Goal: Check status

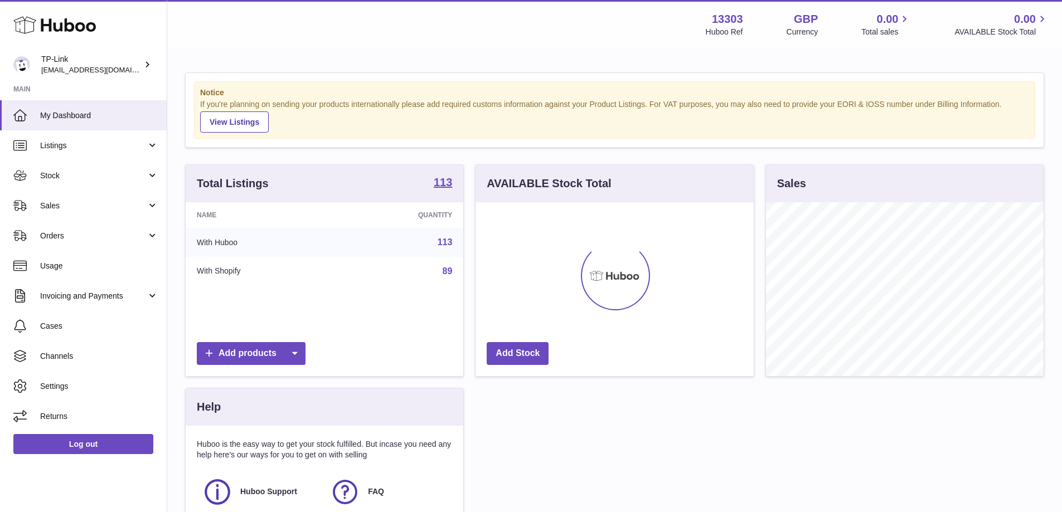
scroll to position [174, 278]
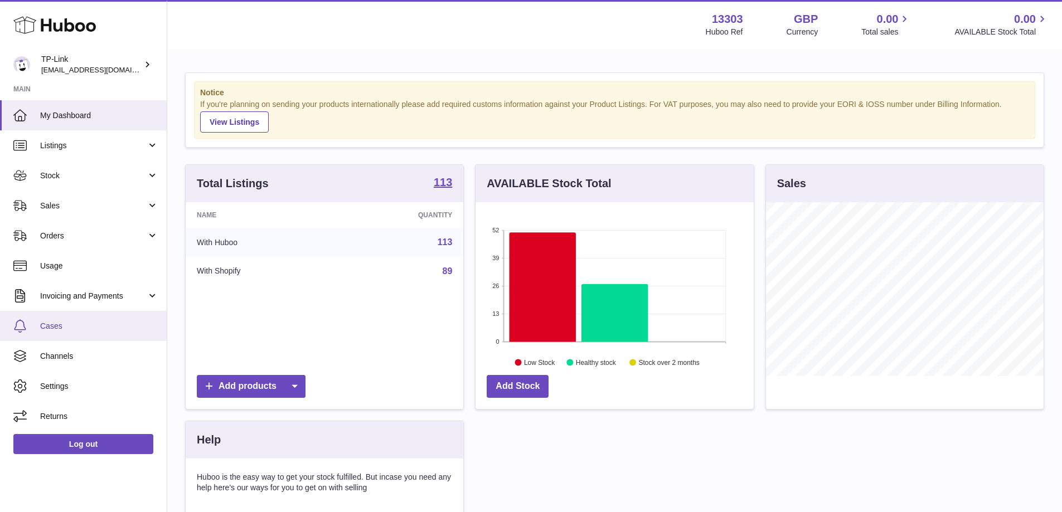
click at [72, 327] on span "Cases" at bounding box center [99, 326] width 118 height 11
click at [94, 332] on link "Cases" at bounding box center [83, 326] width 167 height 30
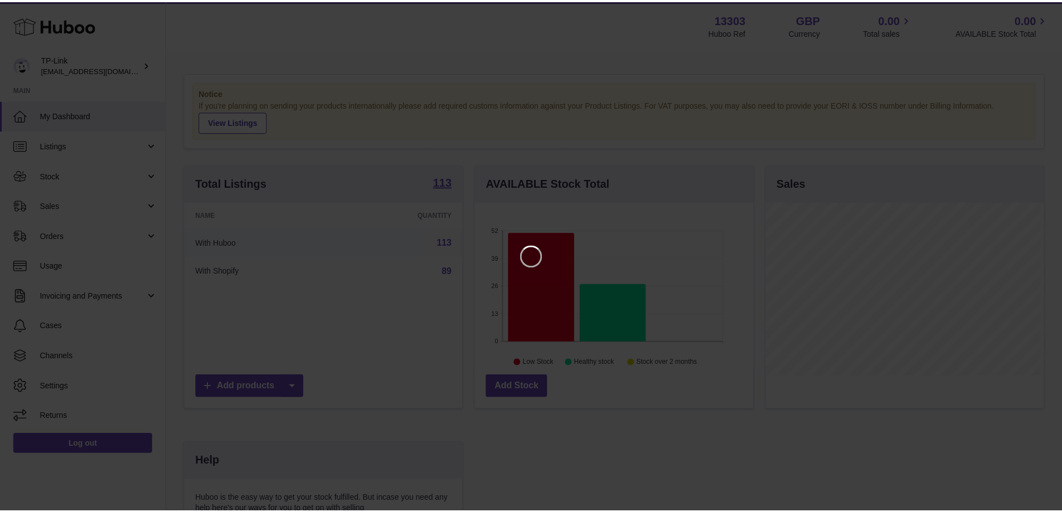
scroll to position [174, 281]
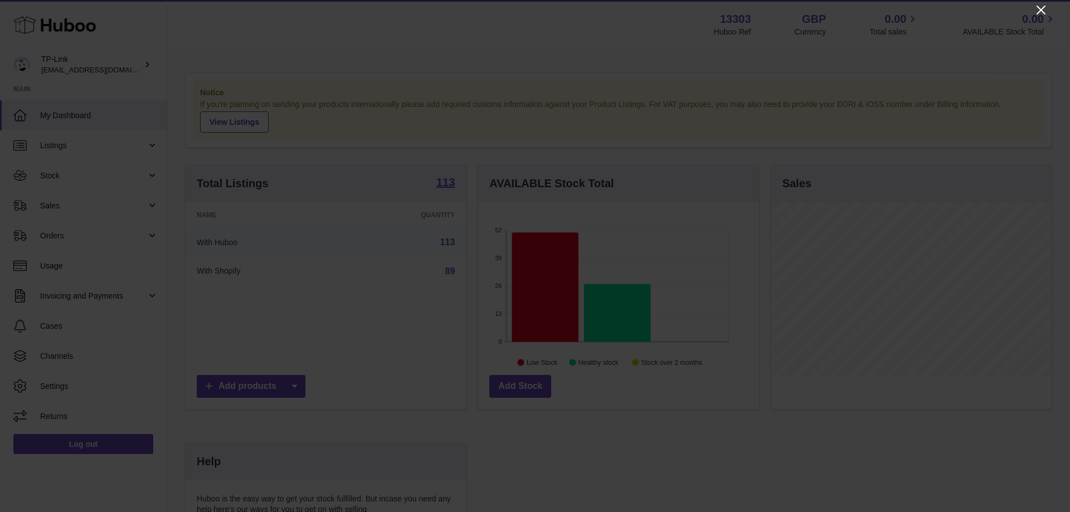
click at [1039, 12] on icon "Close" at bounding box center [1041, 10] width 9 height 9
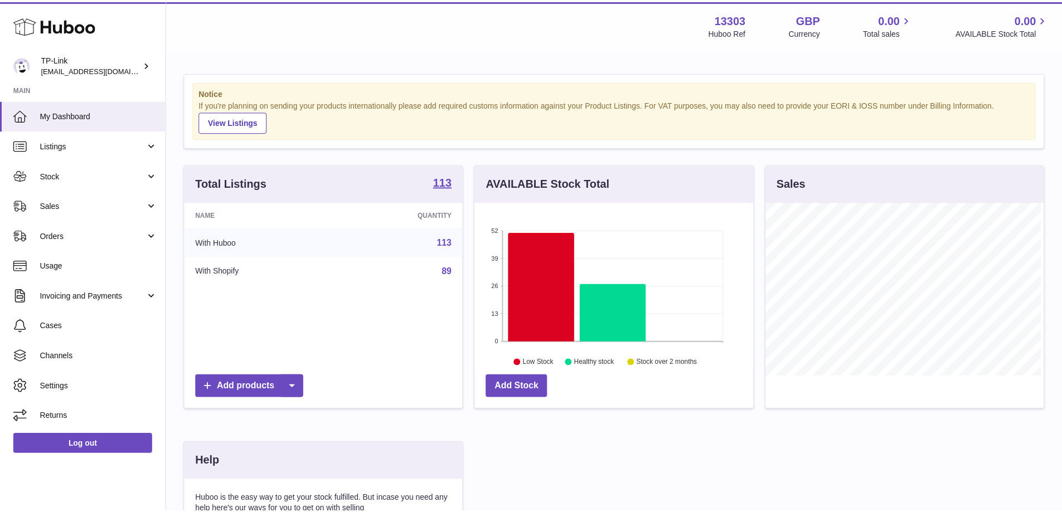
scroll to position [557203, 557099]
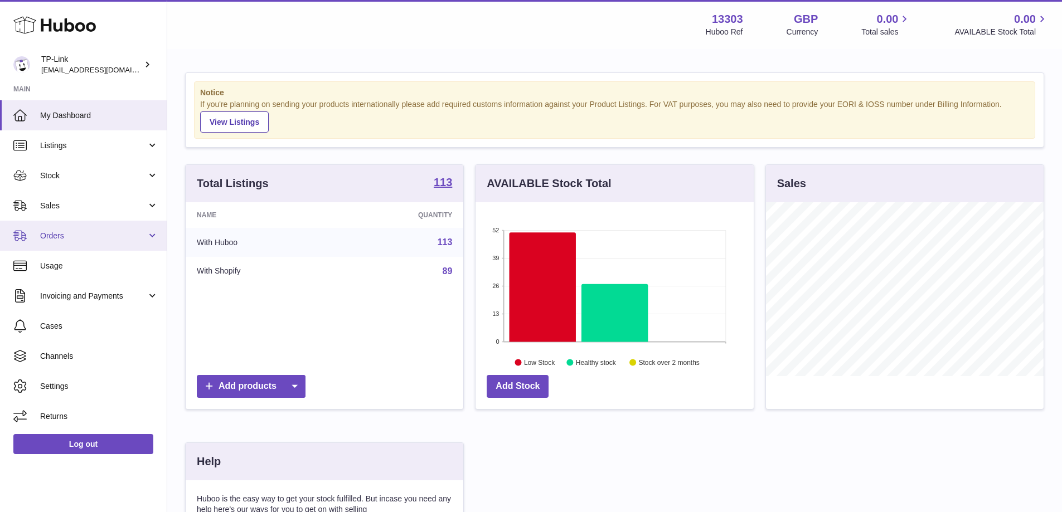
click at [63, 226] on link "Orders" at bounding box center [83, 236] width 167 height 30
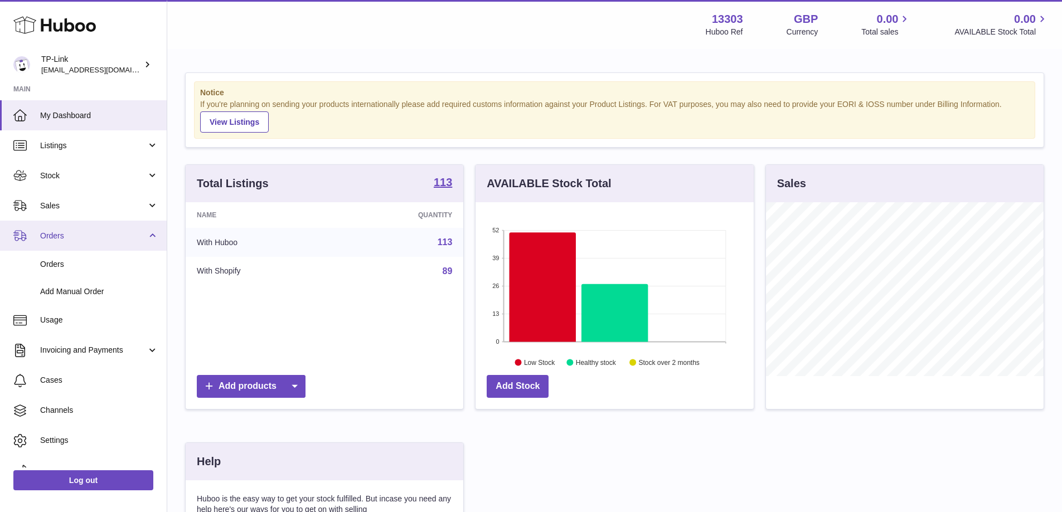
click at [75, 229] on link "Orders" at bounding box center [83, 236] width 167 height 30
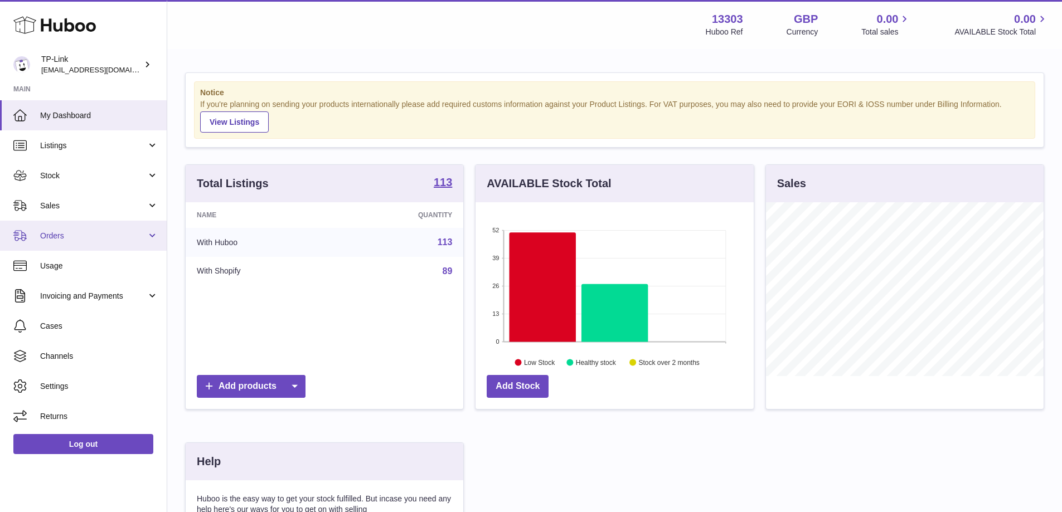
click at [64, 232] on span "Orders" at bounding box center [93, 236] width 106 height 11
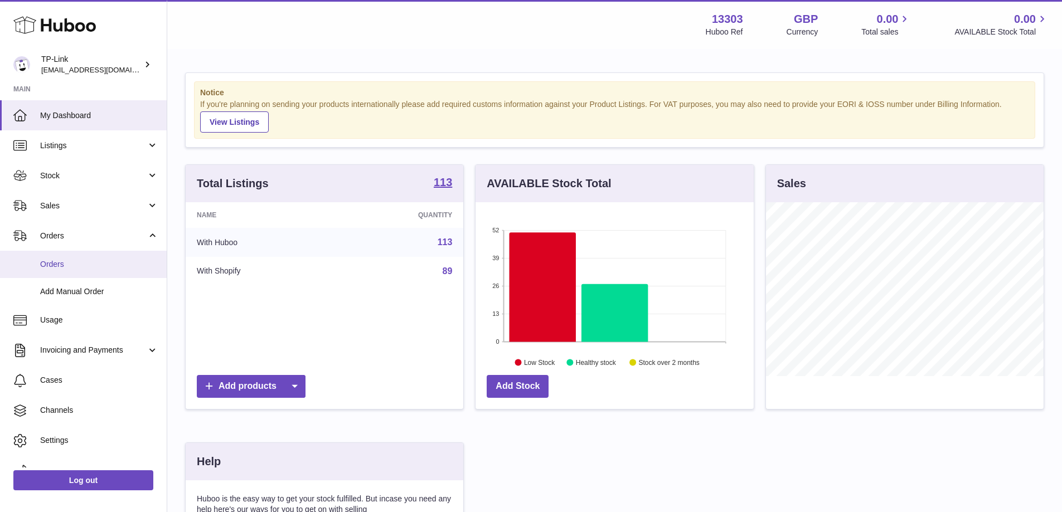
click at [62, 270] on link "Orders" at bounding box center [83, 264] width 167 height 27
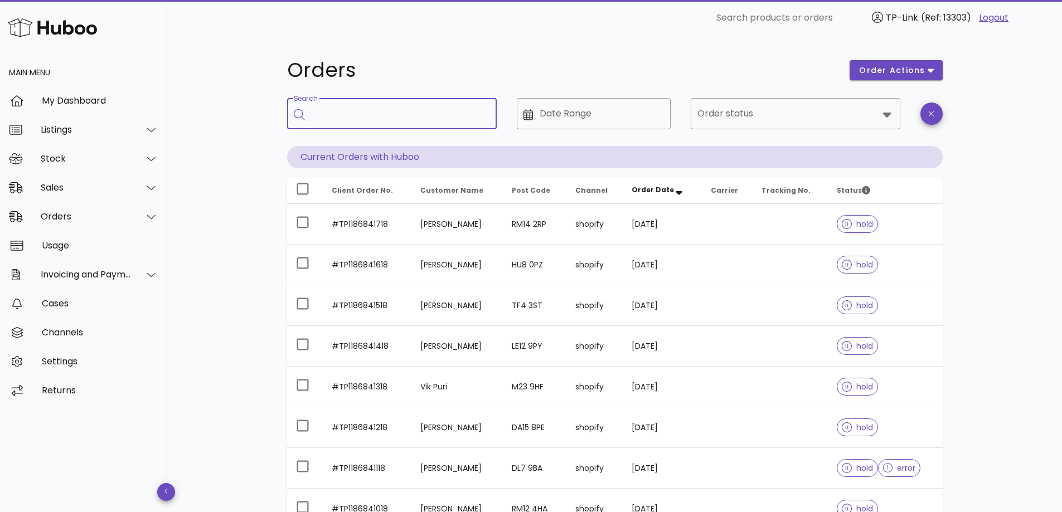
click at [382, 113] on input "Search" at bounding box center [400, 114] width 176 height 18
paste input "**********"
type input "**********"
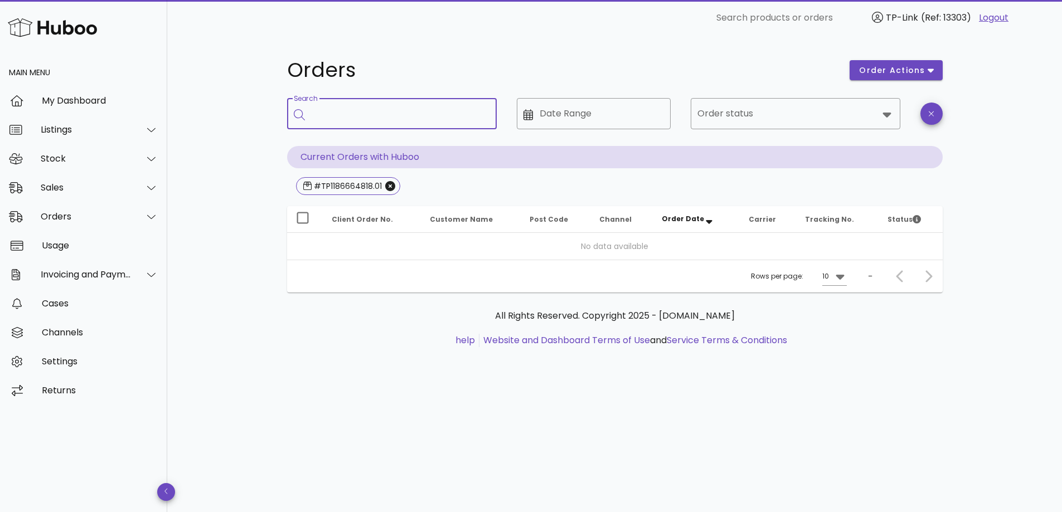
click at [378, 114] on input "Search" at bounding box center [400, 114] width 176 height 18
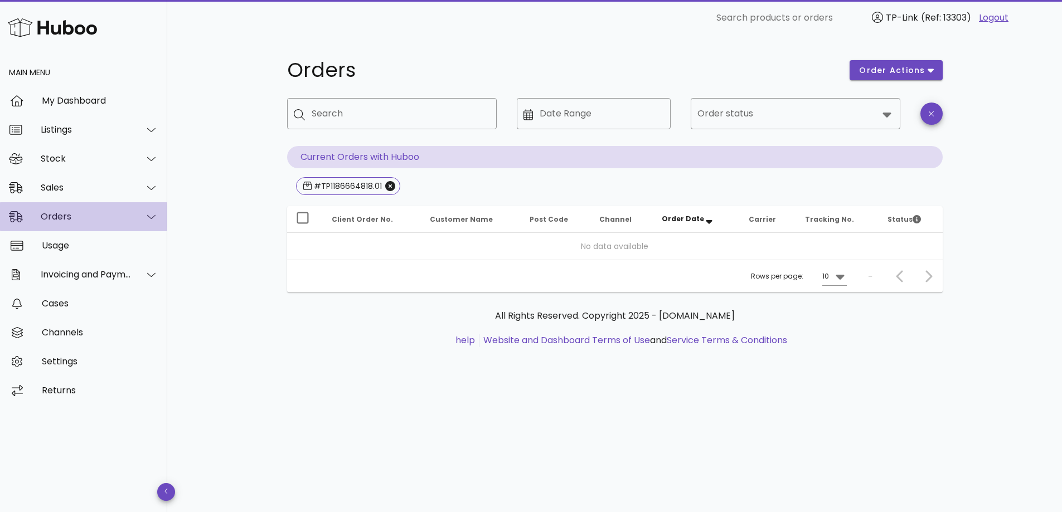
click at [106, 223] on div "Orders" at bounding box center [83, 216] width 167 height 29
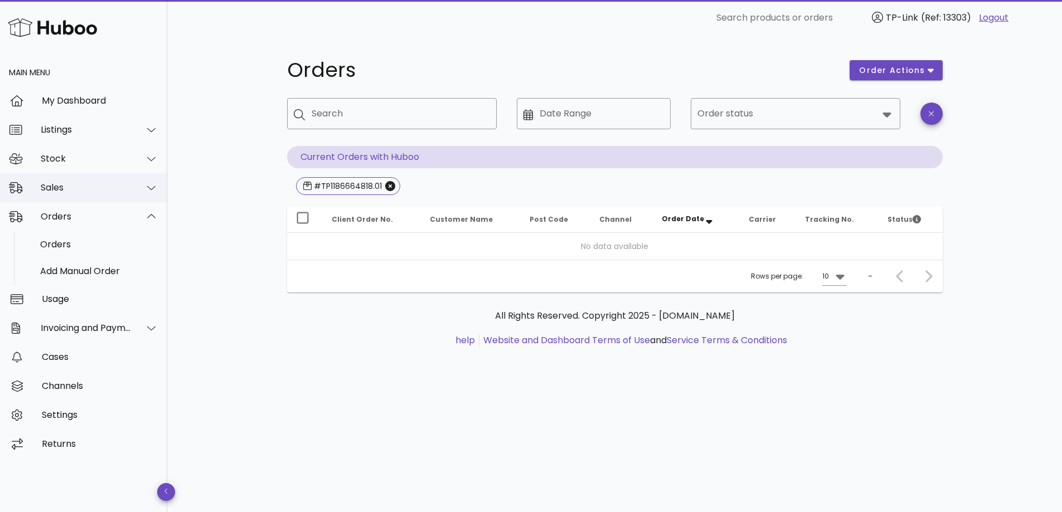
click at [101, 183] on div "Sales" at bounding box center [86, 187] width 91 height 11
click at [85, 219] on div "Sales" at bounding box center [99, 215] width 118 height 11
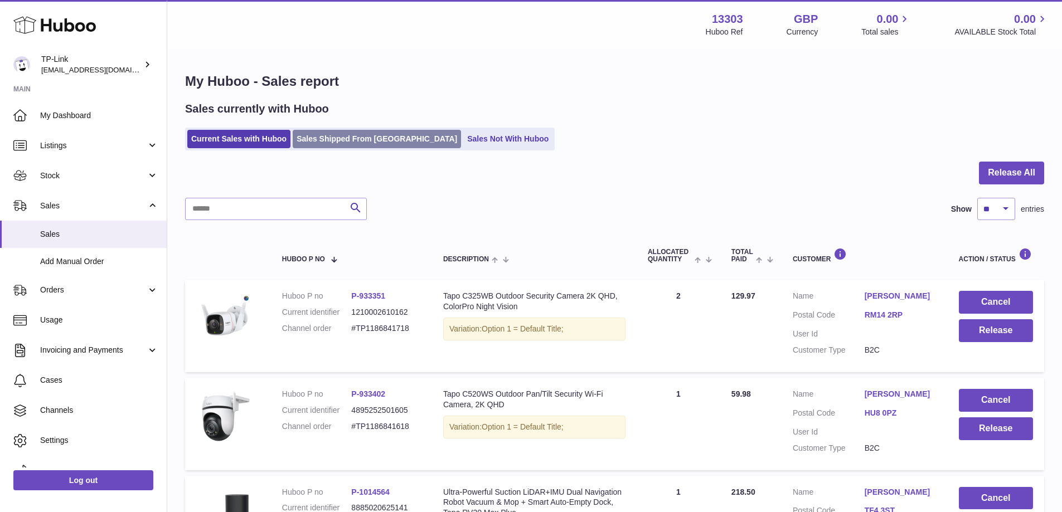
click at [337, 136] on link "Sales Shipped From Huboo" at bounding box center [377, 139] width 168 height 18
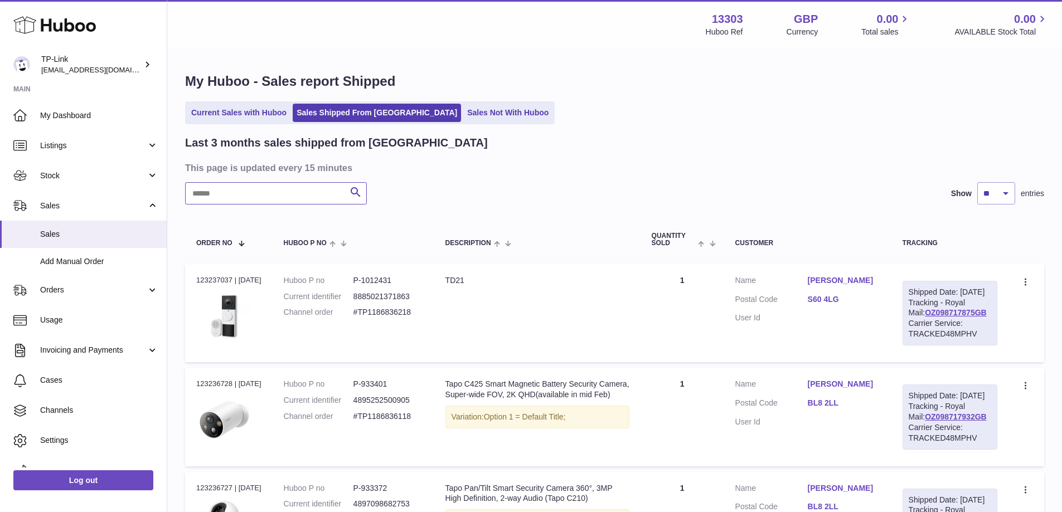
click at [265, 190] on input "text" at bounding box center [276, 193] width 182 height 22
paste input "**********"
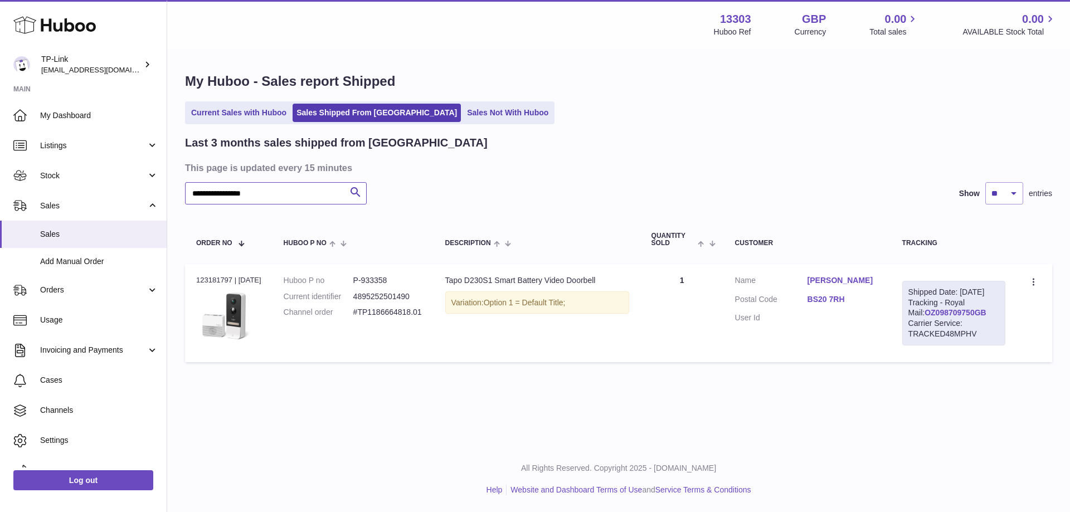
type input "**********"
drag, startPoint x: 916, startPoint y: 335, endPoint x: 994, endPoint y: 333, distance: 77.5
click at [994, 333] on div "Shipped Date: [DATE] Tracking - Royal Mail: OZ098709750GB Carrier Service: TRAC…" at bounding box center [953, 313] width 103 height 65
copy link "OZ098709750GB"
